Goal: Find specific page/section: Find specific page/section

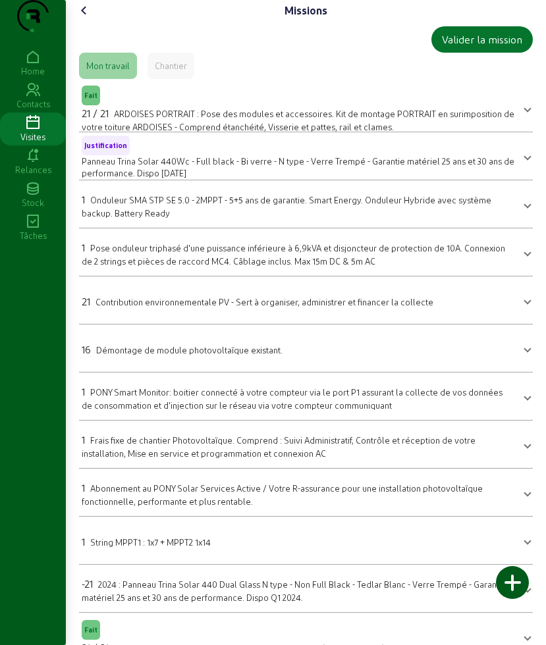
click at [90, 18] on icon at bounding box center [84, 11] width 16 height 16
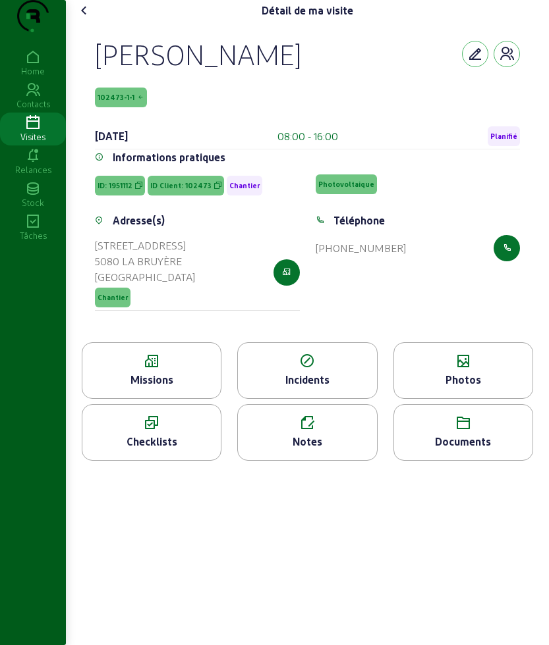
click at [88, 18] on icon at bounding box center [84, 11] width 16 height 16
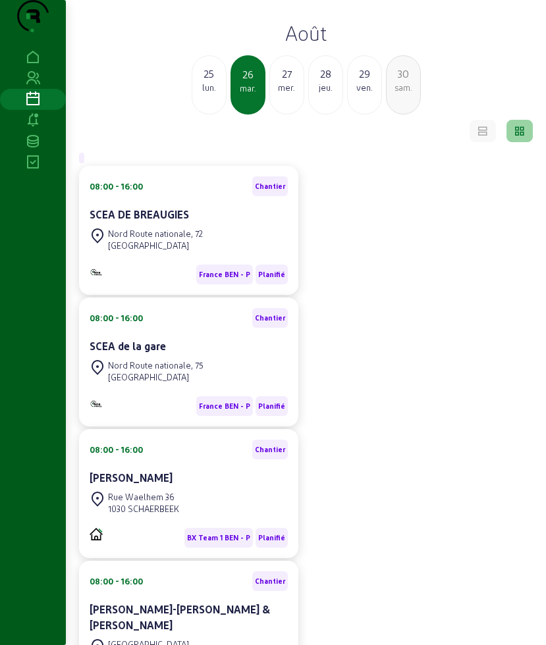
click at [281, 94] on div "mer." at bounding box center [287, 88] width 34 height 12
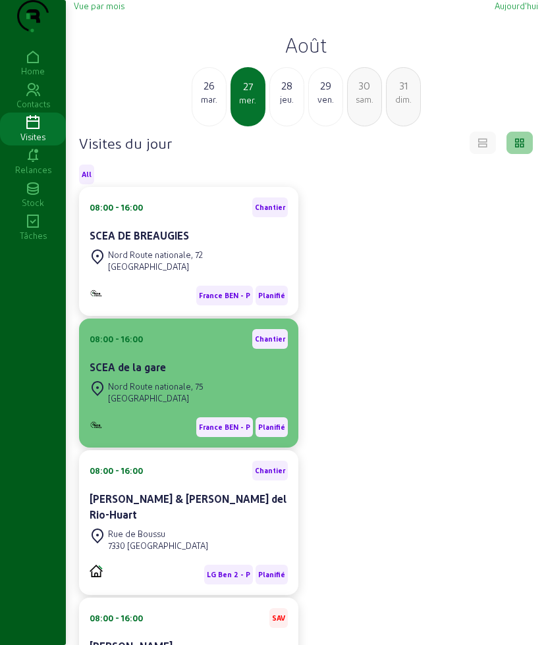
scroll to position [272, 0]
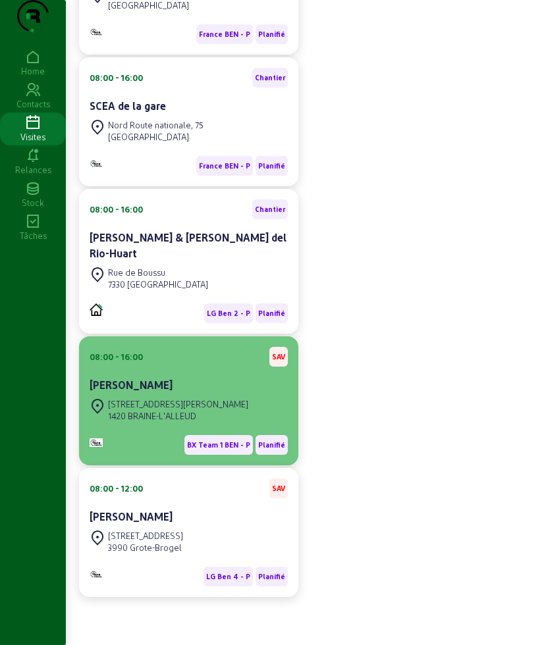
click at [176, 421] on div "1420 BRAINE-L'ALLEUD" at bounding box center [178, 416] width 140 height 12
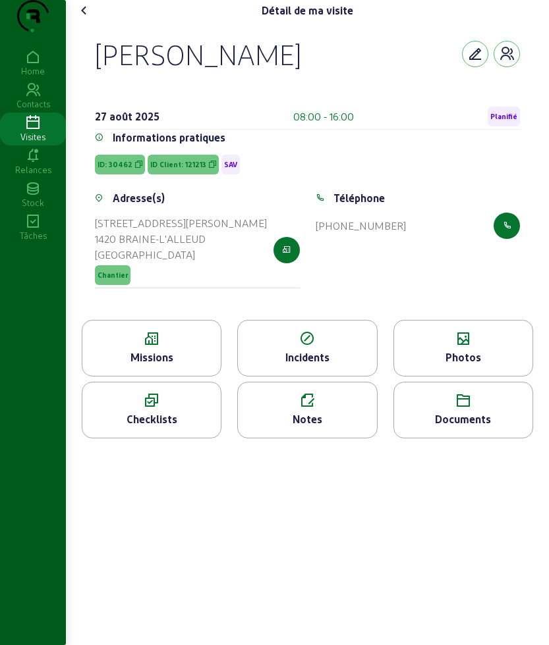
click at [178, 347] on icon at bounding box center [151, 339] width 138 height 16
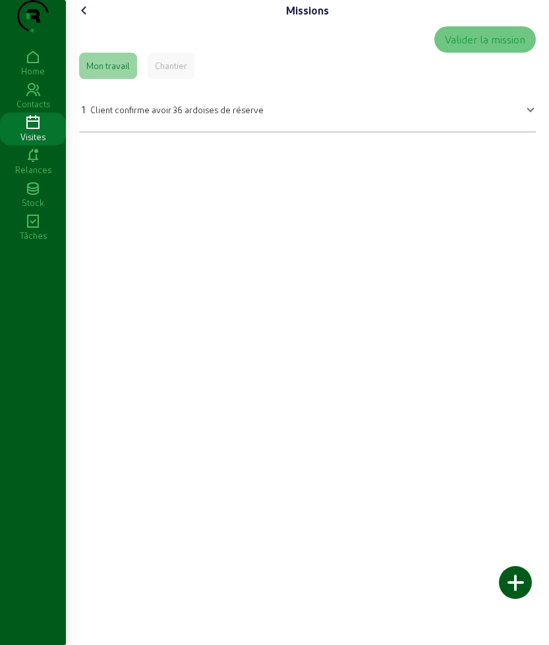
click at [84, 18] on icon at bounding box center [84, 11] width 16 height 16
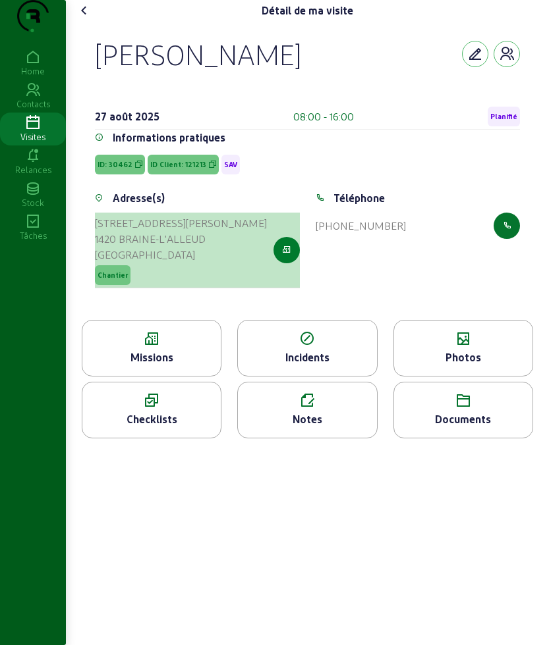
click at [294, 263] on button "button" at bounding box center [286, 250] width 26 height 26
